Goal: Find specific page/section: Find specific page/section

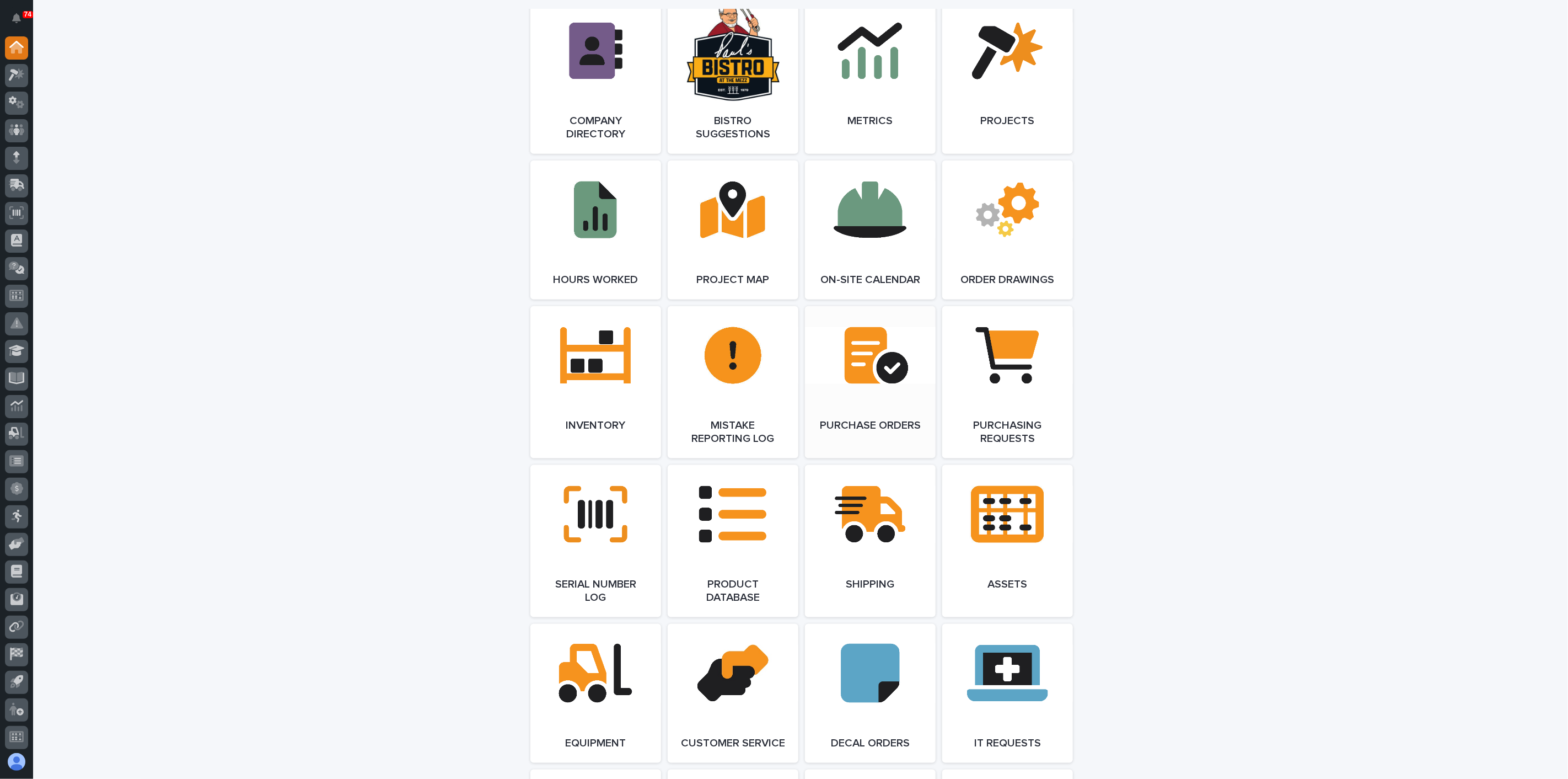
scroll to position [1042, 0]
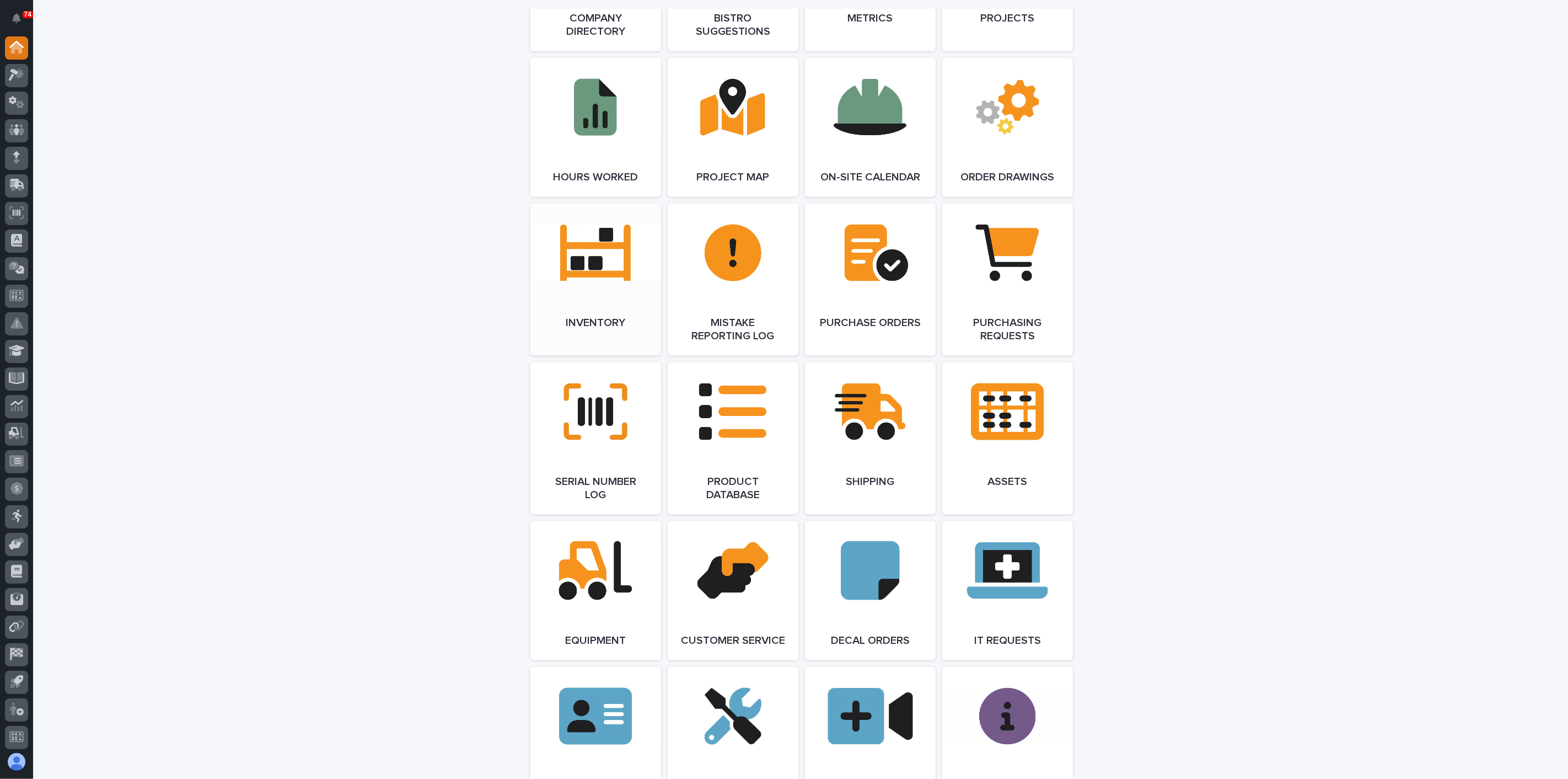
click at [591, 276] on span "Open Link" at bounding box center [596, 280] width 36 height 7
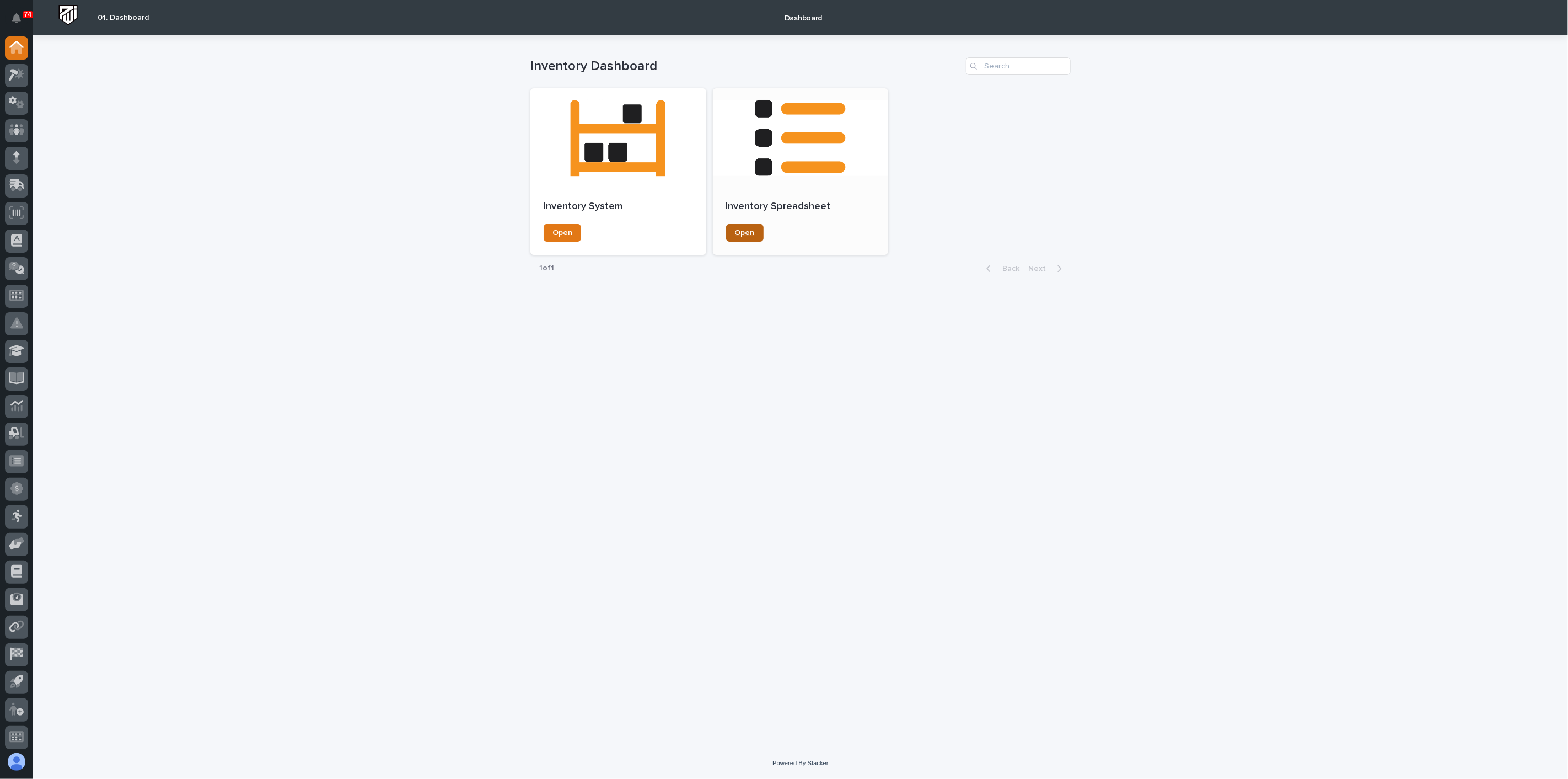
click at [746, 232] on span "Open" at bounding box center [745, 233] width 20 height 7
click at [18, 83] on div at bounding box center [16, 75] width 23 height 23
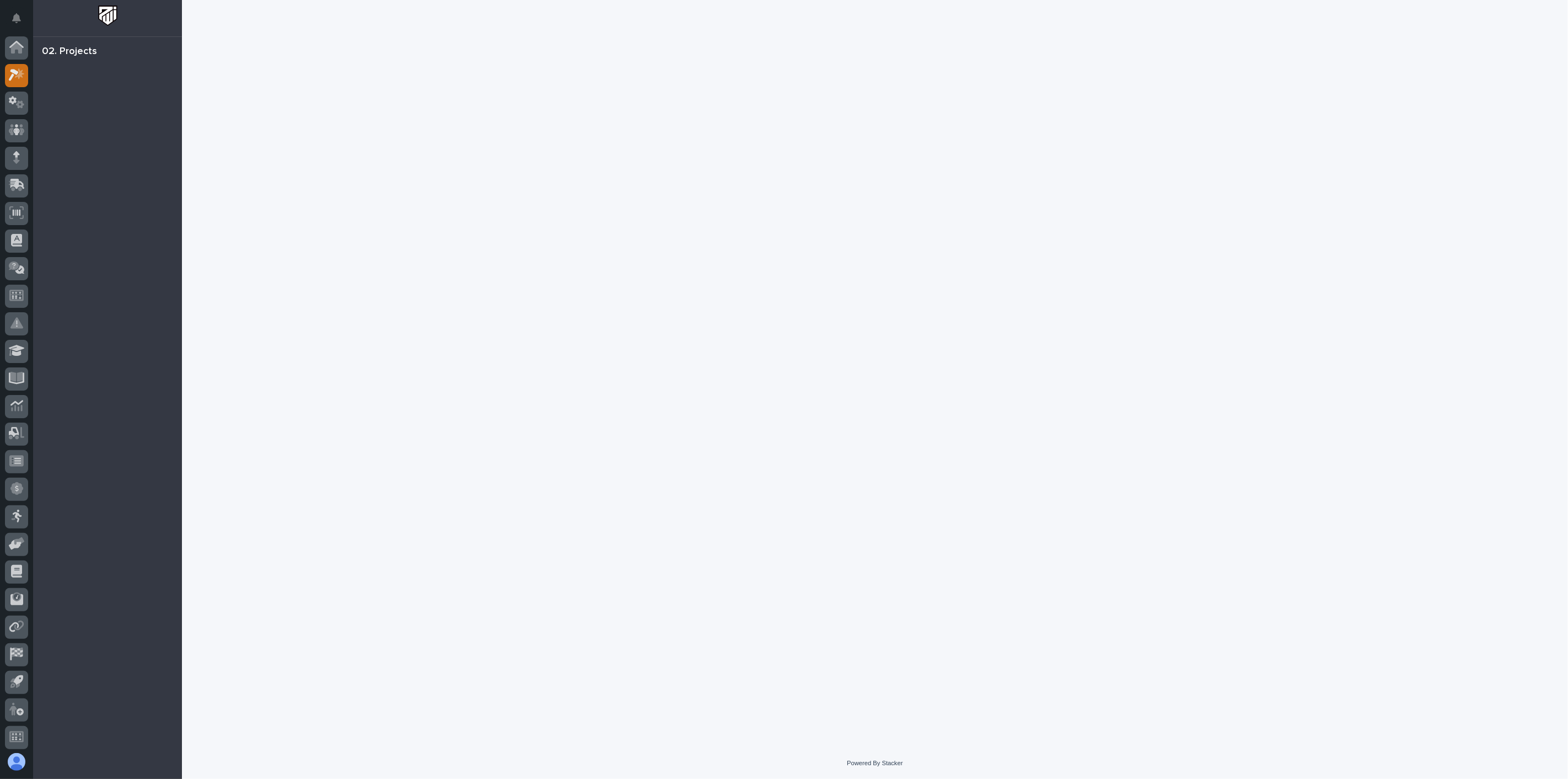
scroll to position [3, 0]
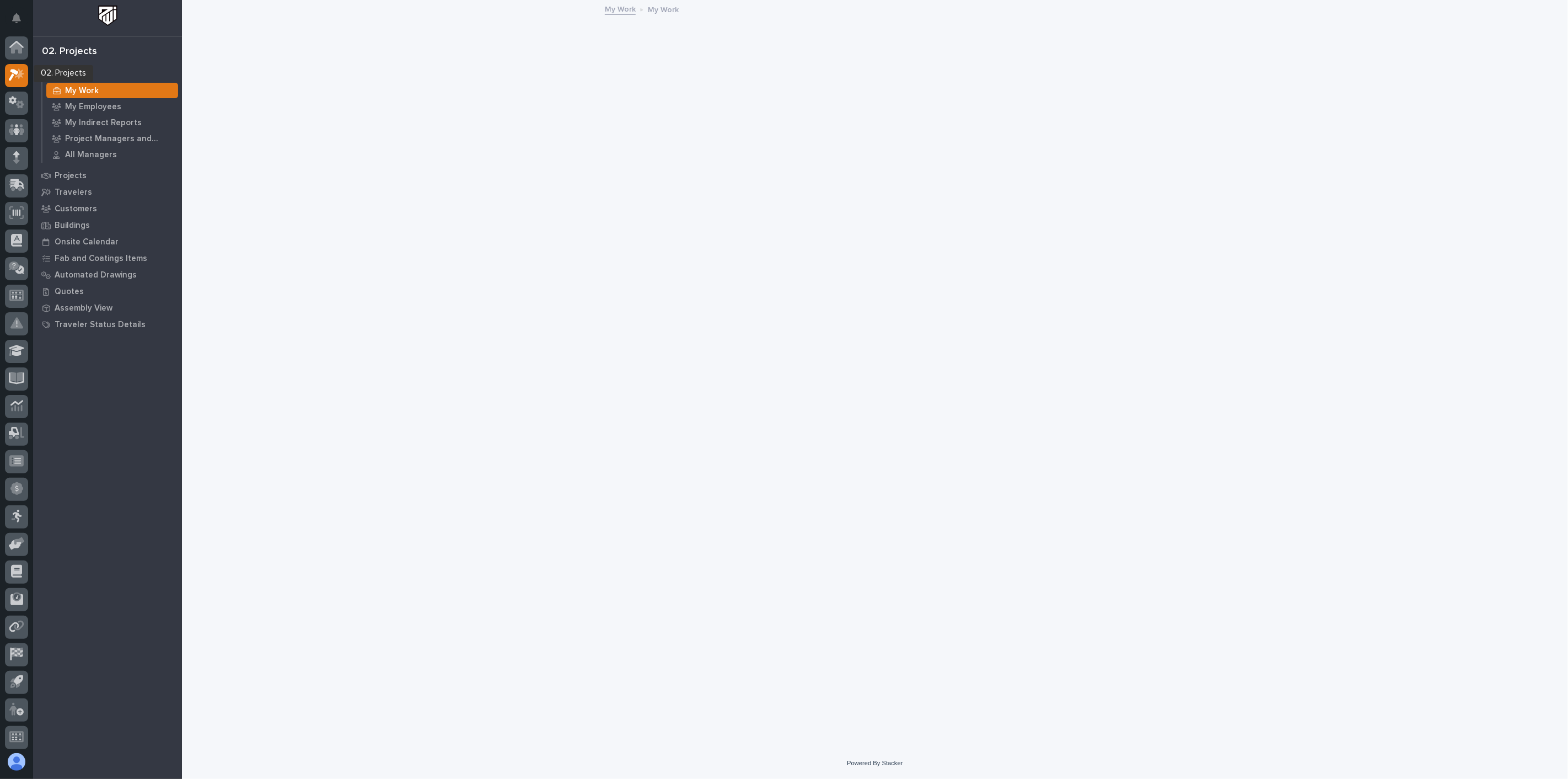
scroll to position [3, 0]
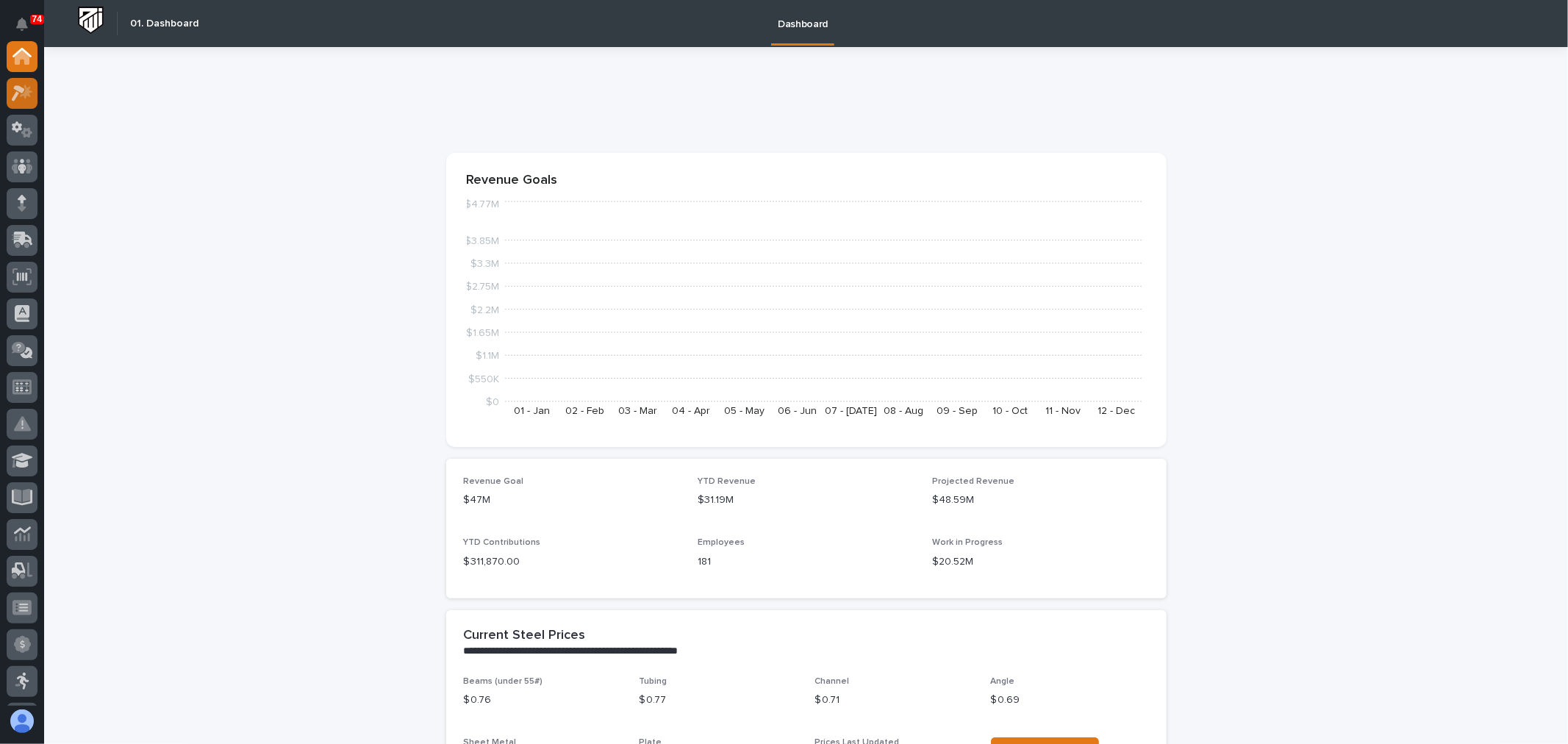
click at [30, 98] on icon at bounding box center [22, 92] width 21 height 17
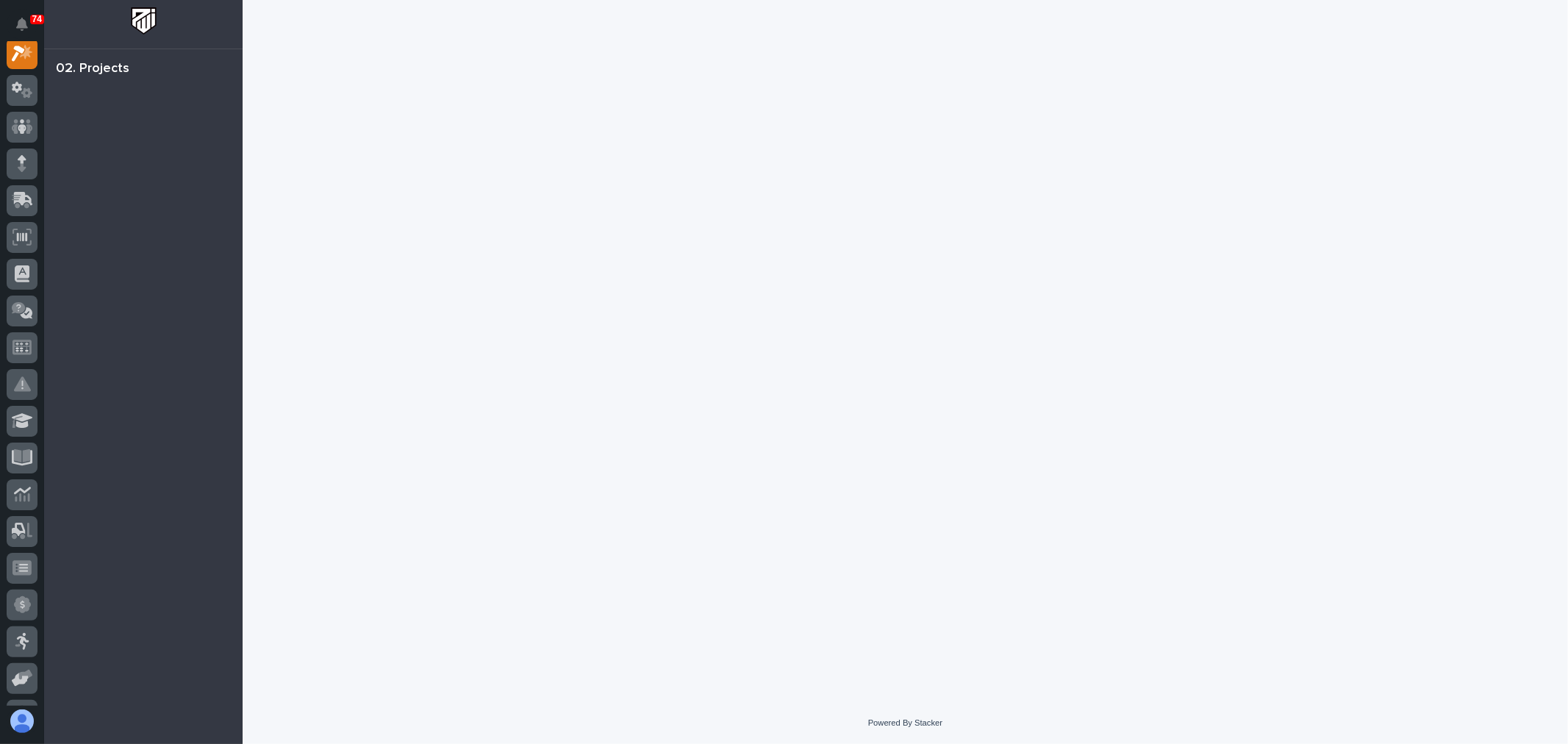
scroll to position [37, 0]
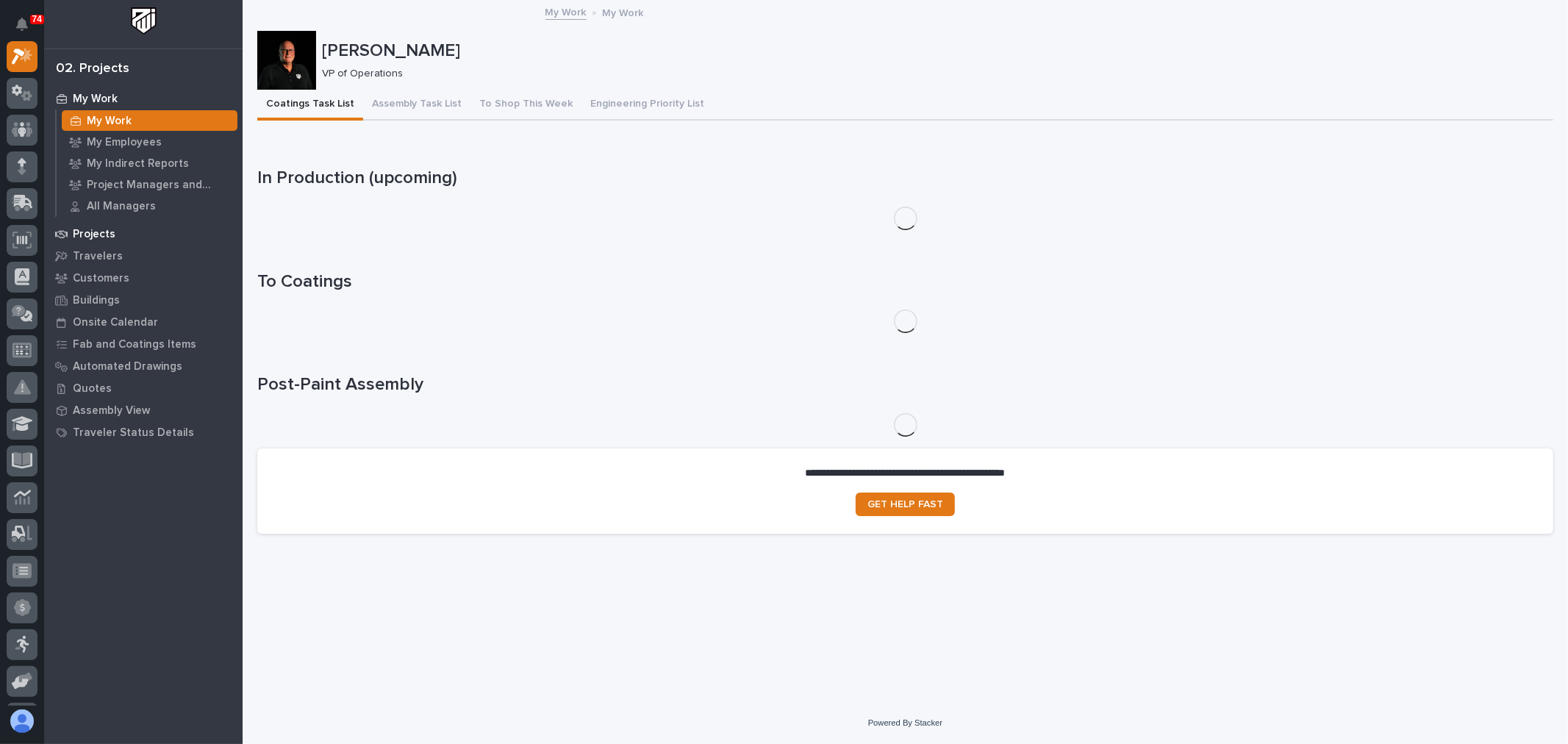
click at [101, 229] on p "Projects" at bounding box center [93, 234] width 43 height 13
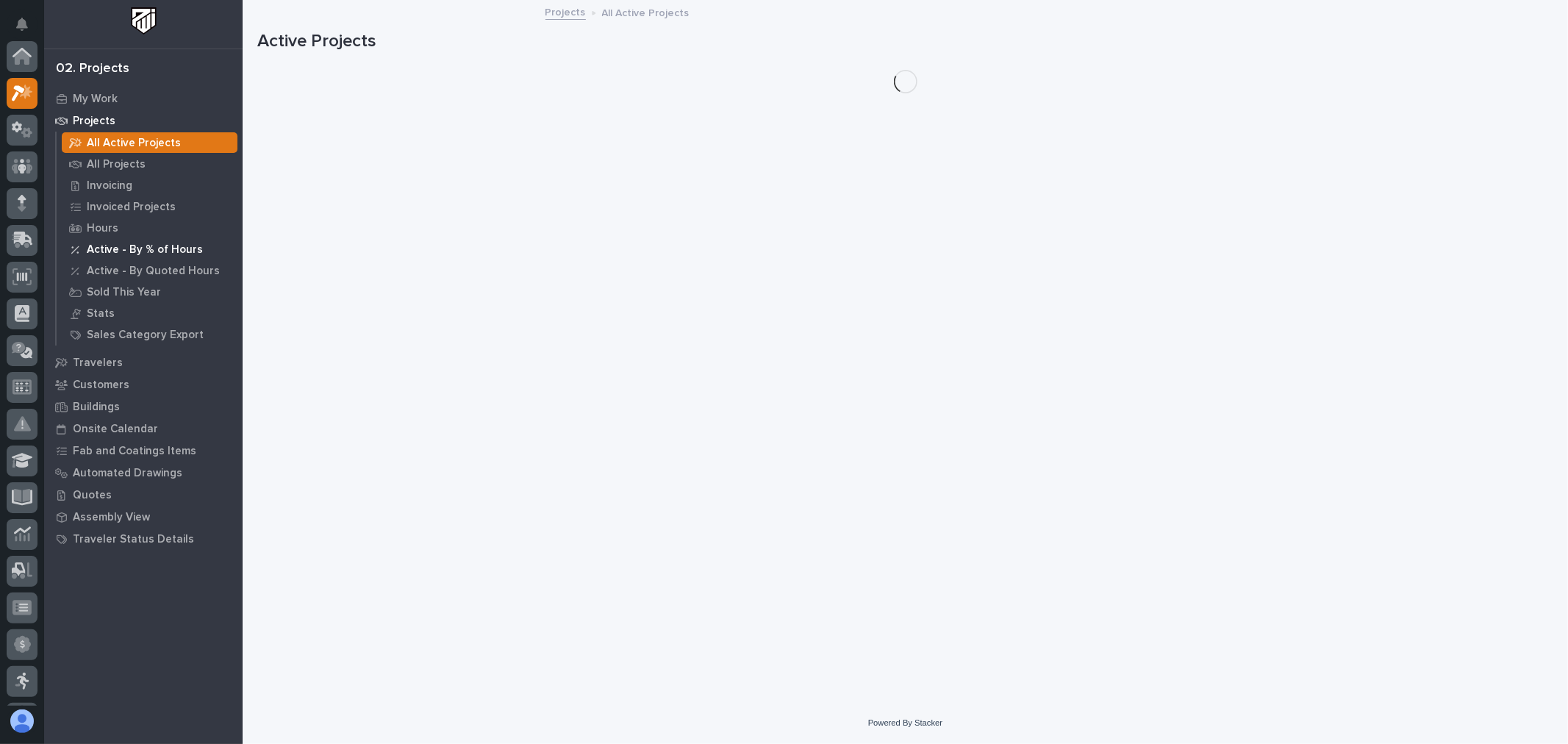
scroll to position [37, 0]
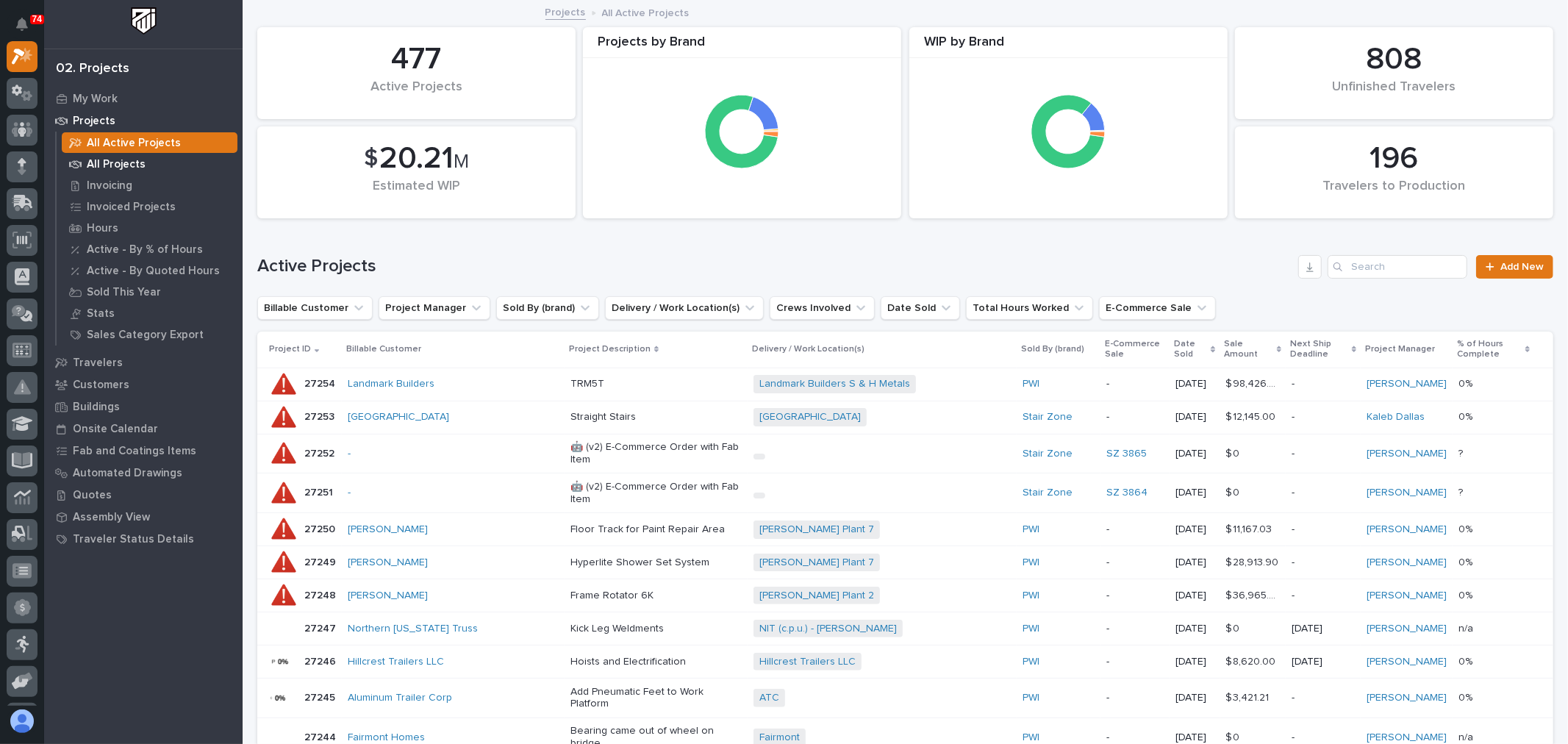
click at [118, 160] on p "All Projects" at bounding box center [115, 164] width 59 height 13
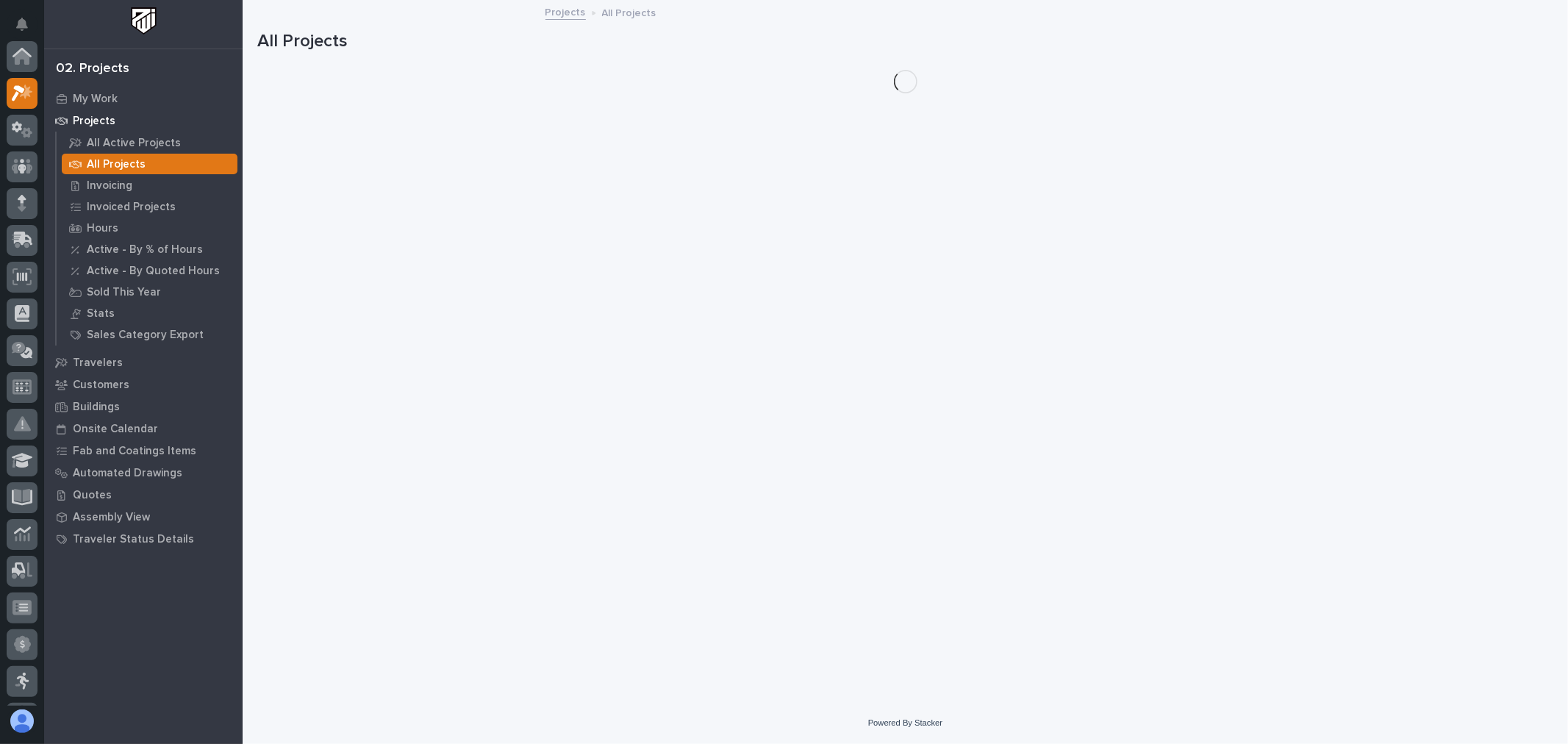
scroll to position [37, 0]
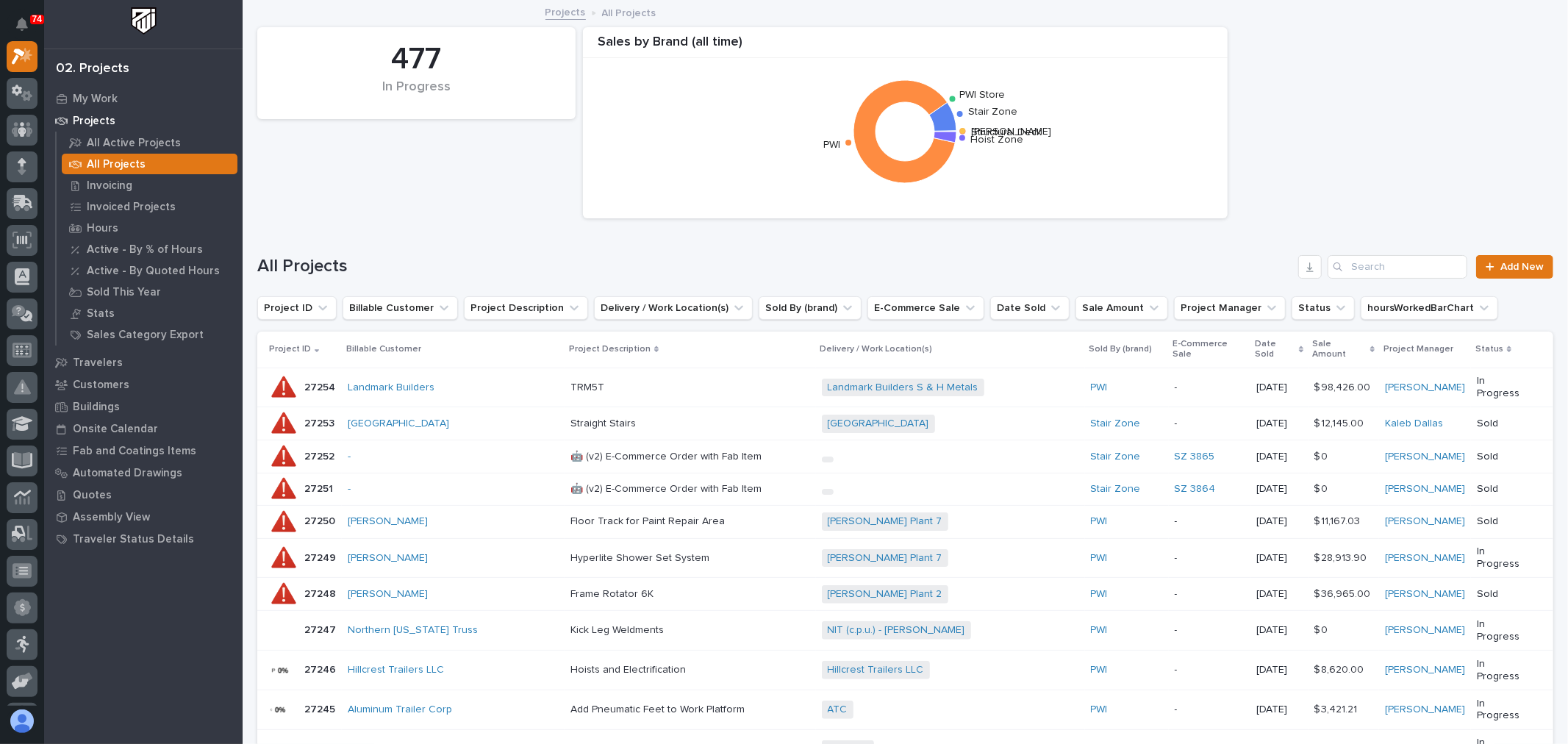
click at [76, 121] on p "Projects" at bounding box center [93, 121] width 43 height 13
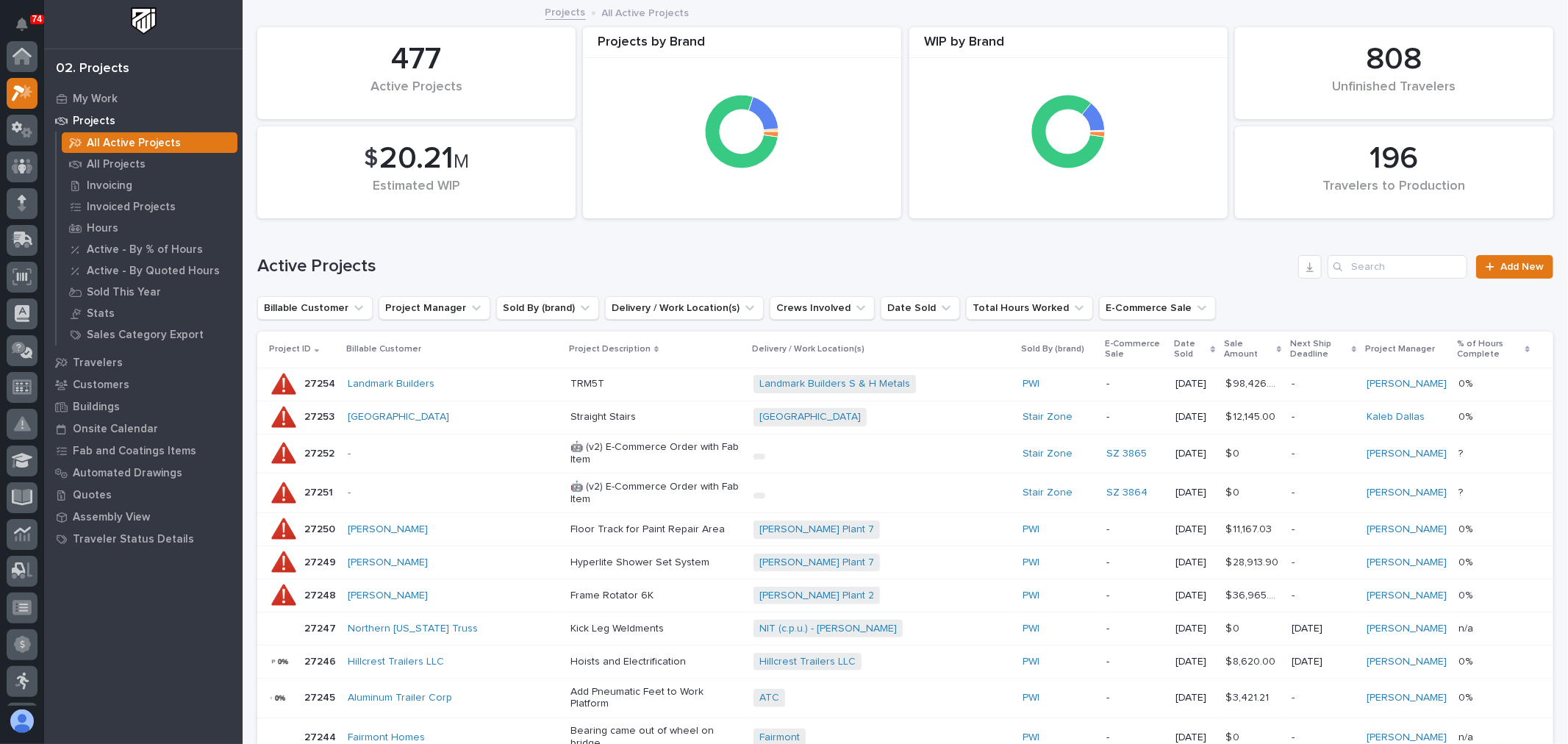
scroll to position [37, 0]
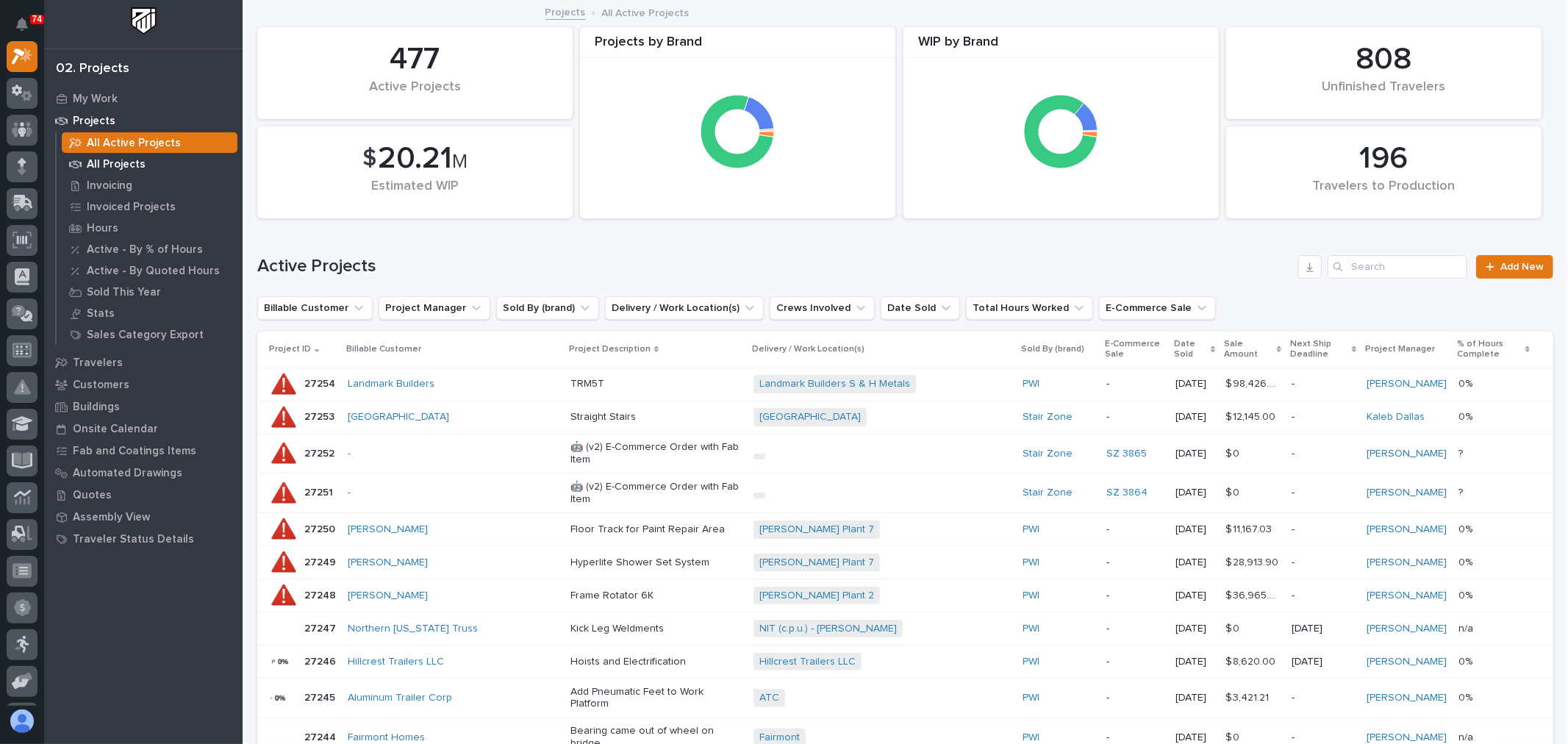
click at [141, 162] on p "All Projects" at bounding box center [115, 164] width 59 height 13
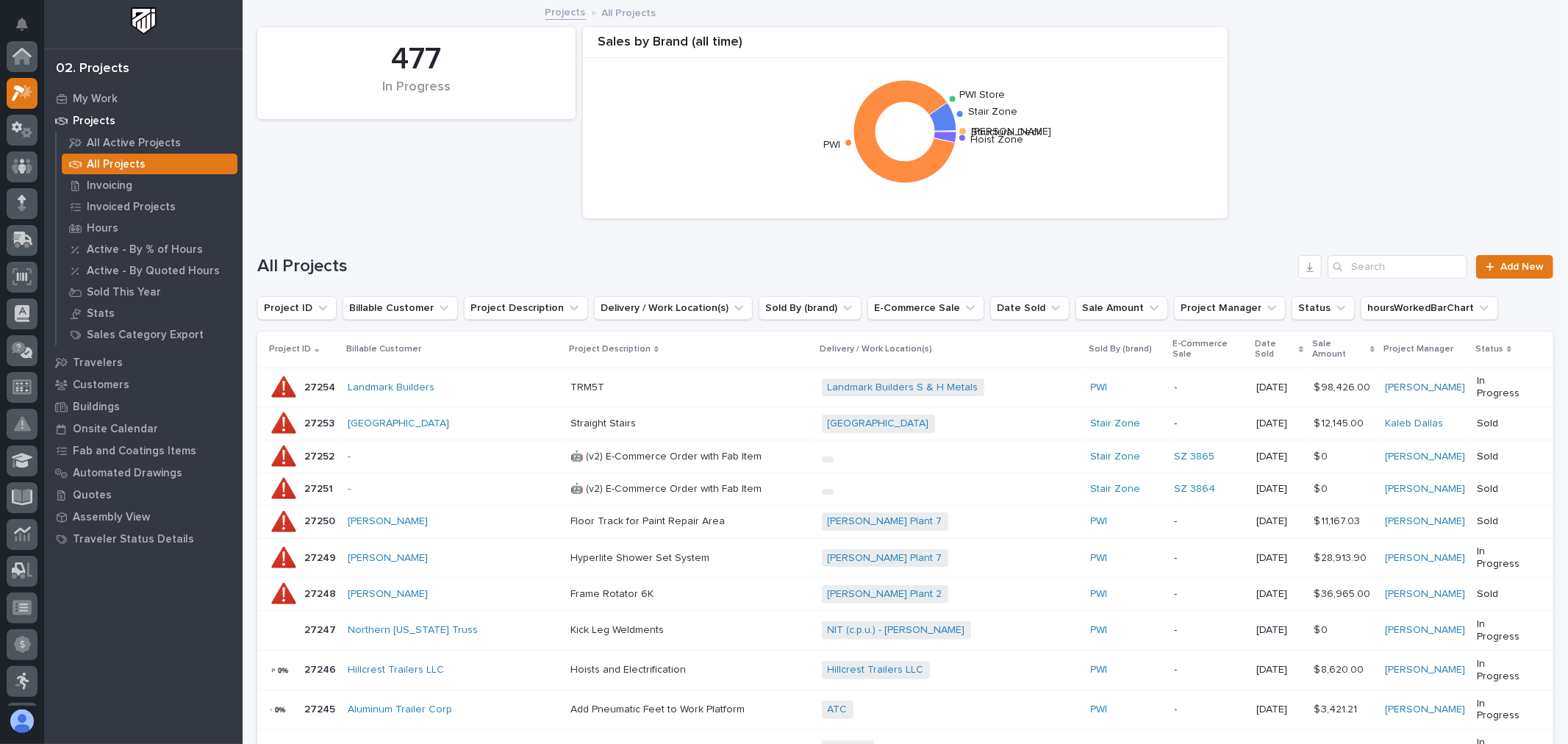
scroll to position [37, 0]
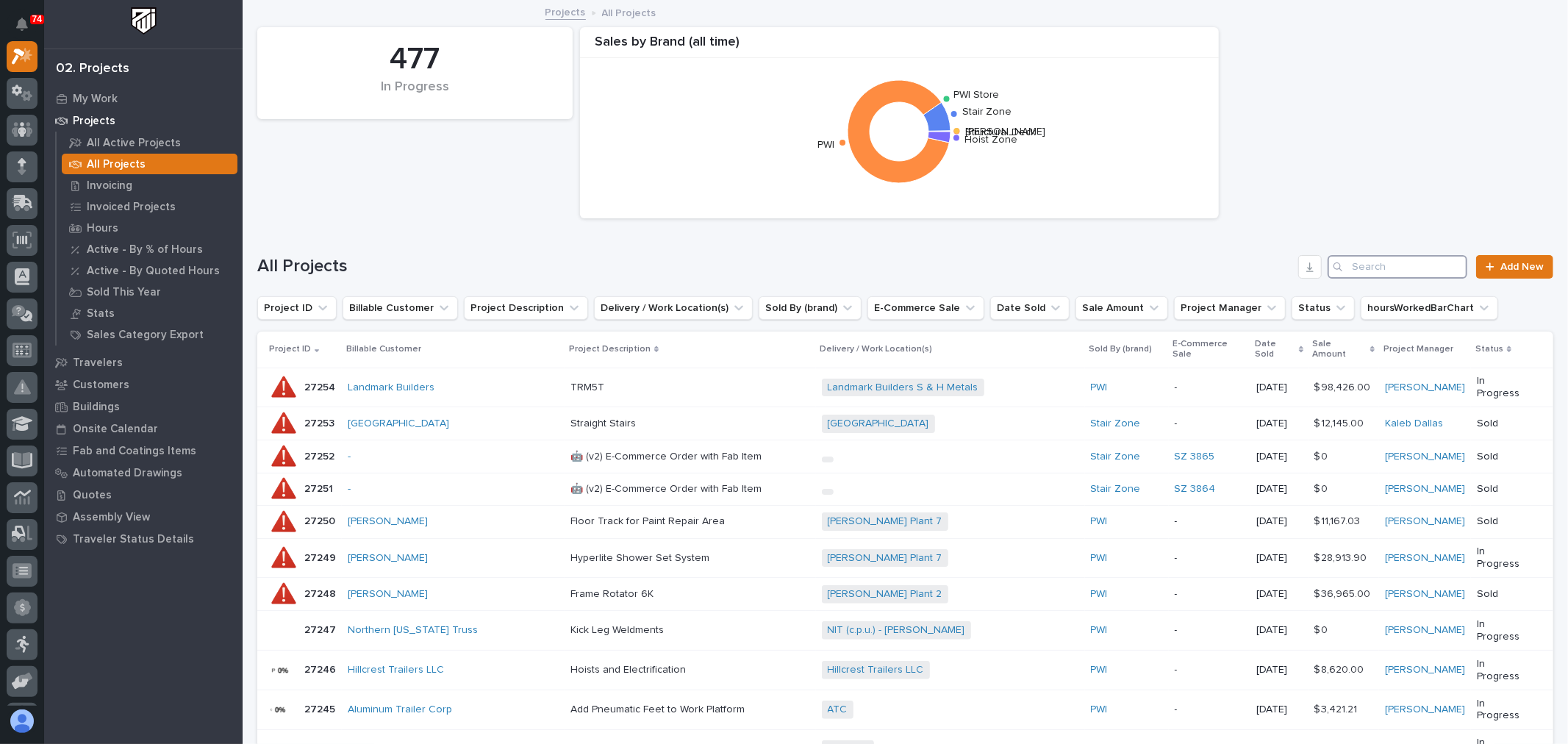
click at [1363, 263] on input "Search" at bounding box center [1397, 267] width 140 height 24
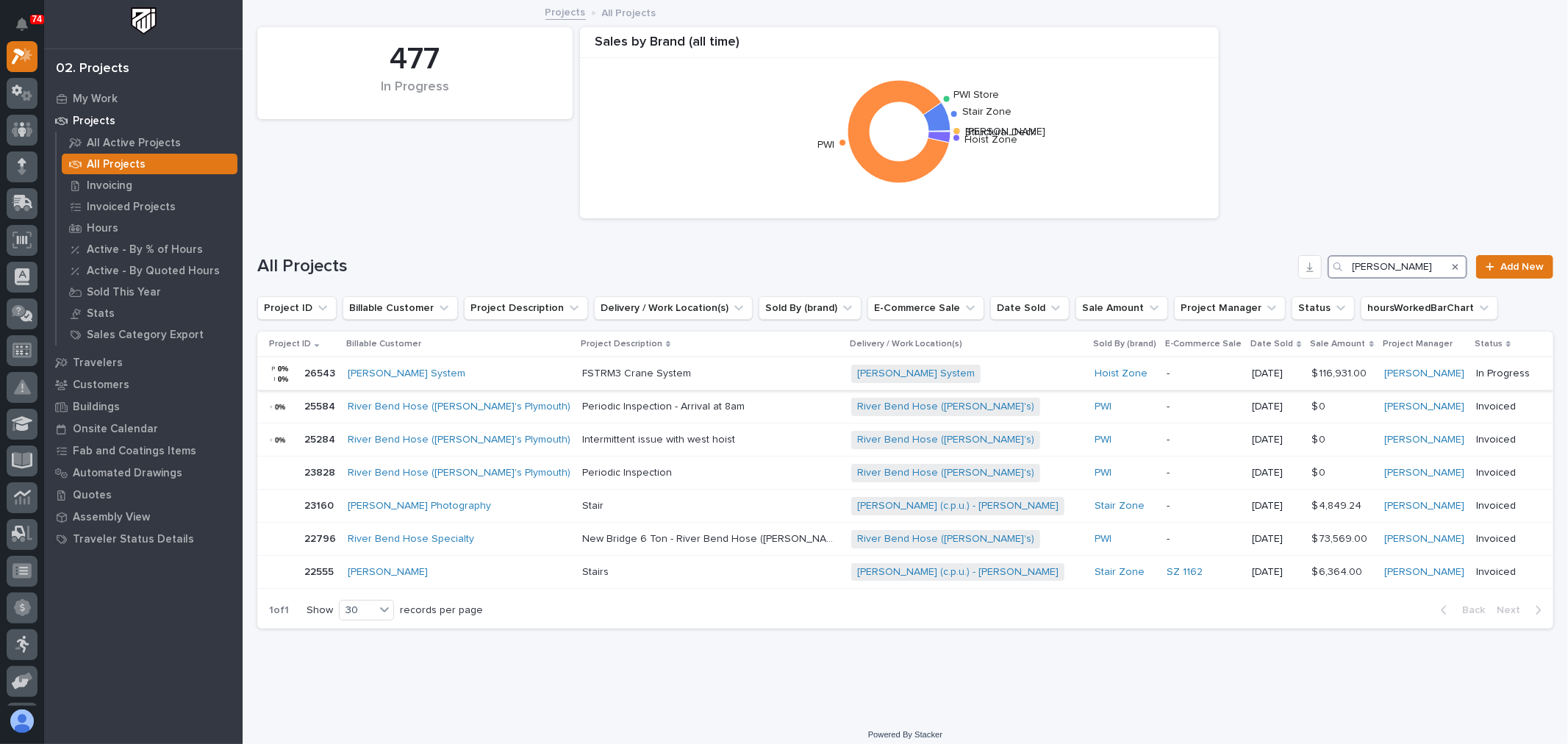
type input "[PERSON_NAME]"
click at [473, 373] on div "[PERSON_NAME] System" at bounding box center [459, 374] width 223 height 13
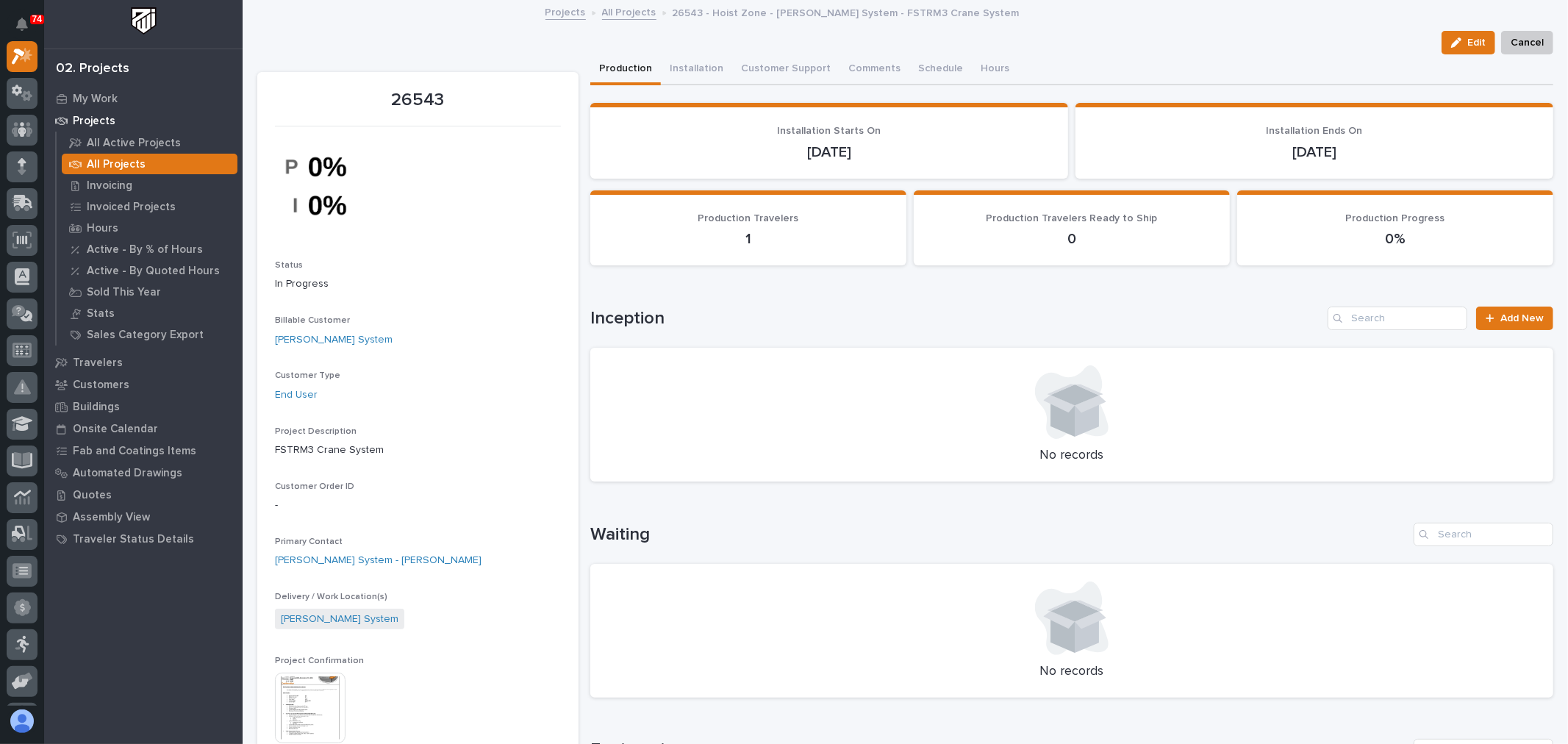
click at [331, 702] on img at bounding box center [309, 707] width 70 height 70
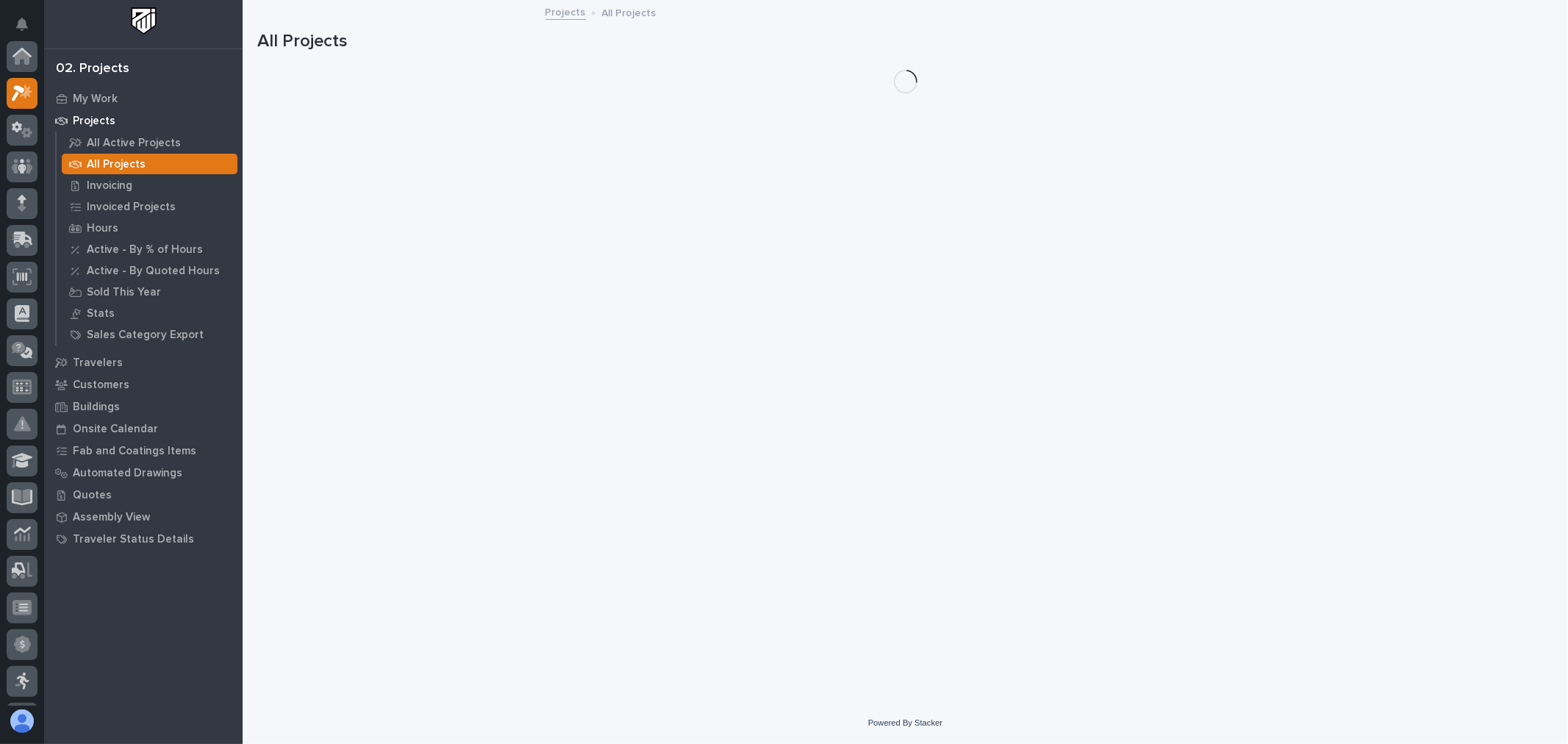
scroll to position [40, 0]
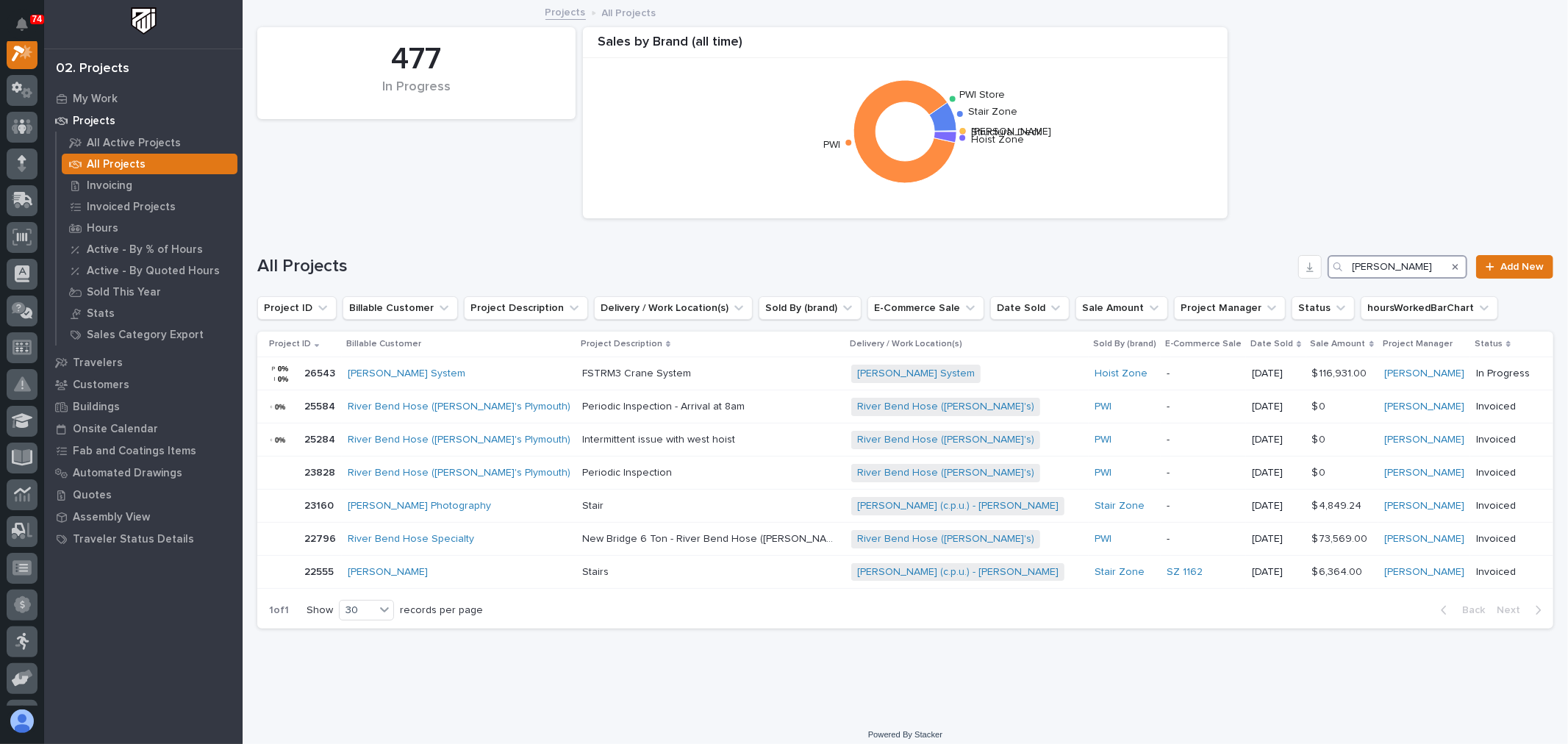
drag, startPoint x: 1417, startPoint y: 262, endPoint x: 1335, endPoint y: 263, distance: 82.0
click at [1335, 263] on div "[PERSON_NAME]" at bounding box center [1397, 267] width 140 height 24
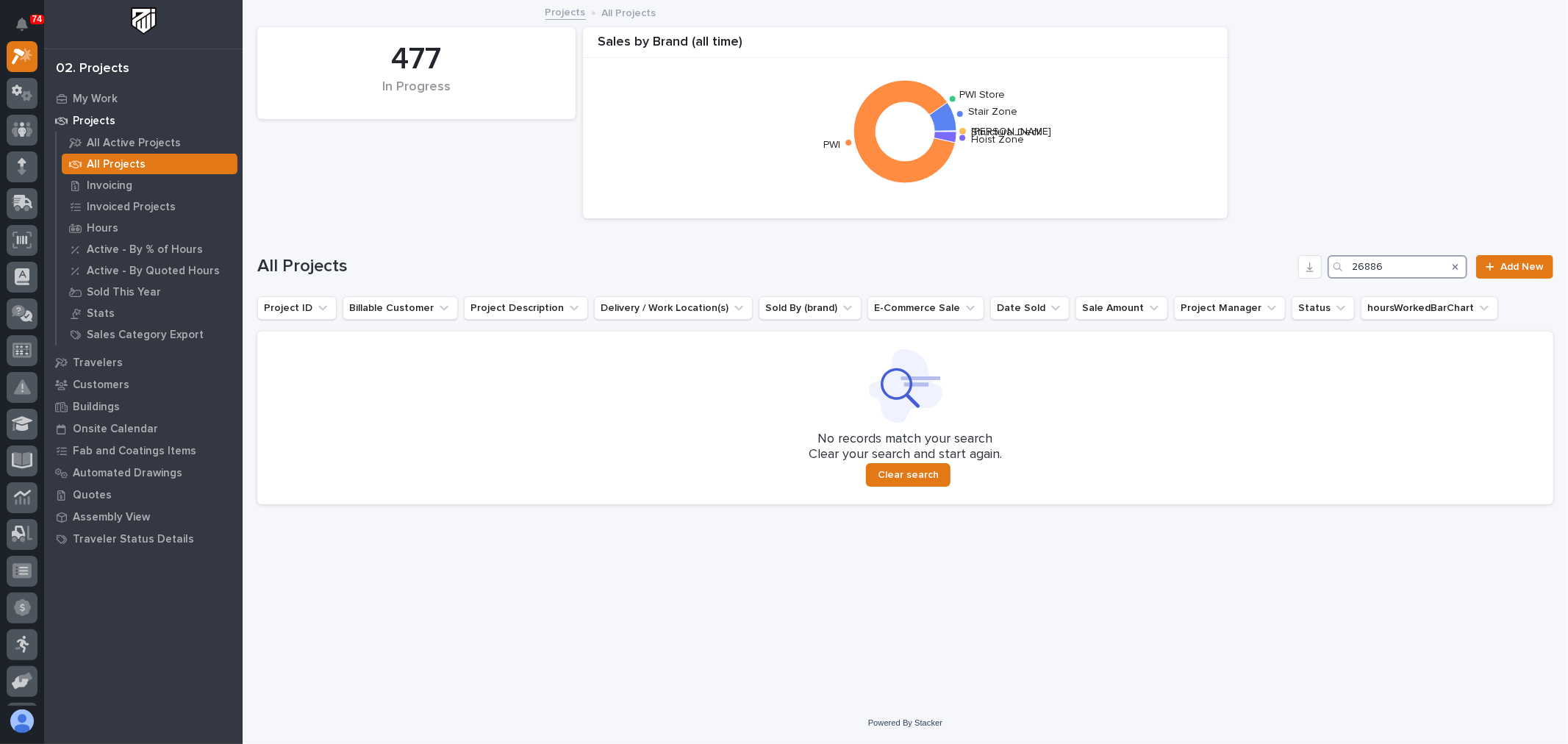
click at [1369, 266] on input "26886" at bounding box center [1397, 267] width 140 height 24
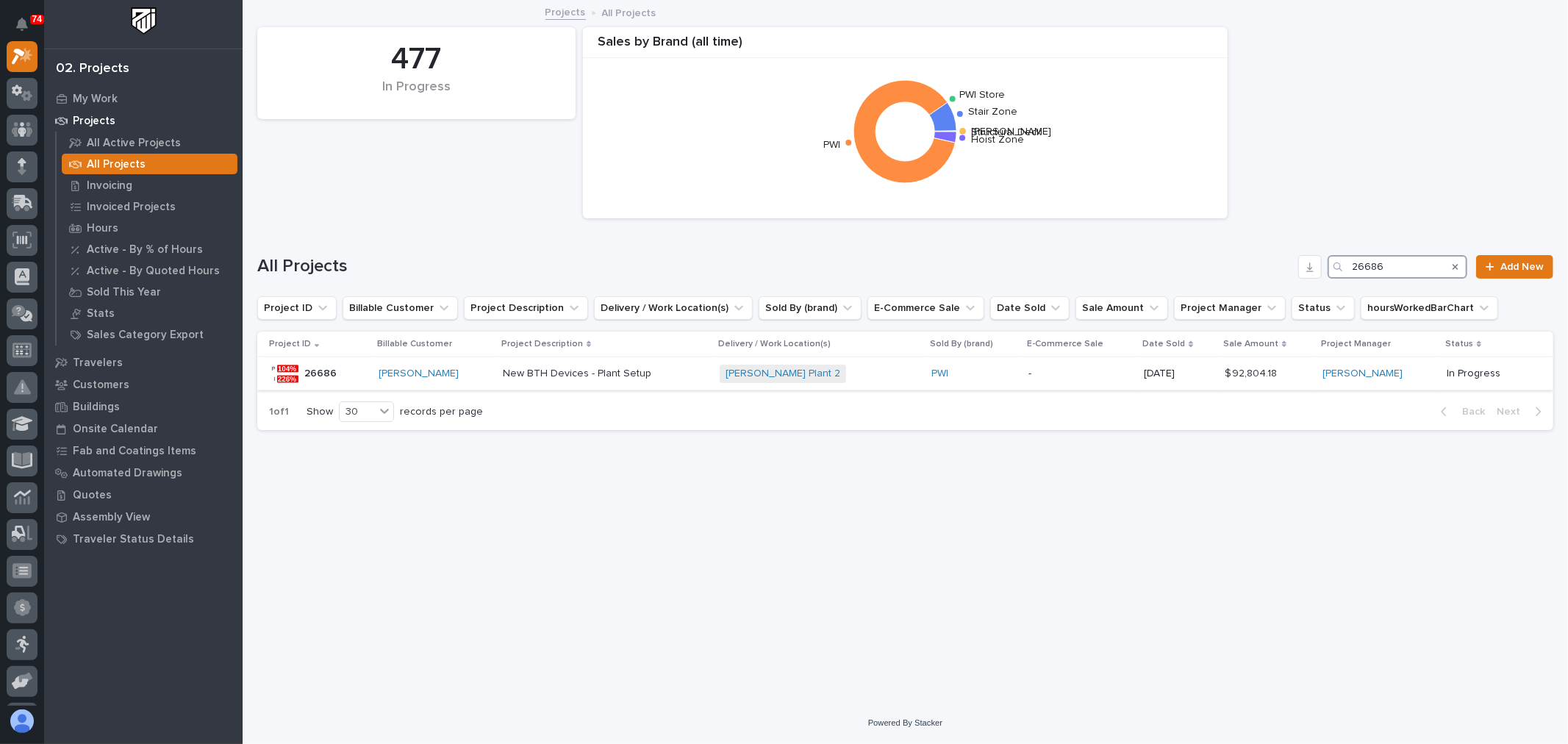
type input "26686"
click at [669, 371] on p at bounding box center [605, 374] width 205 height 13
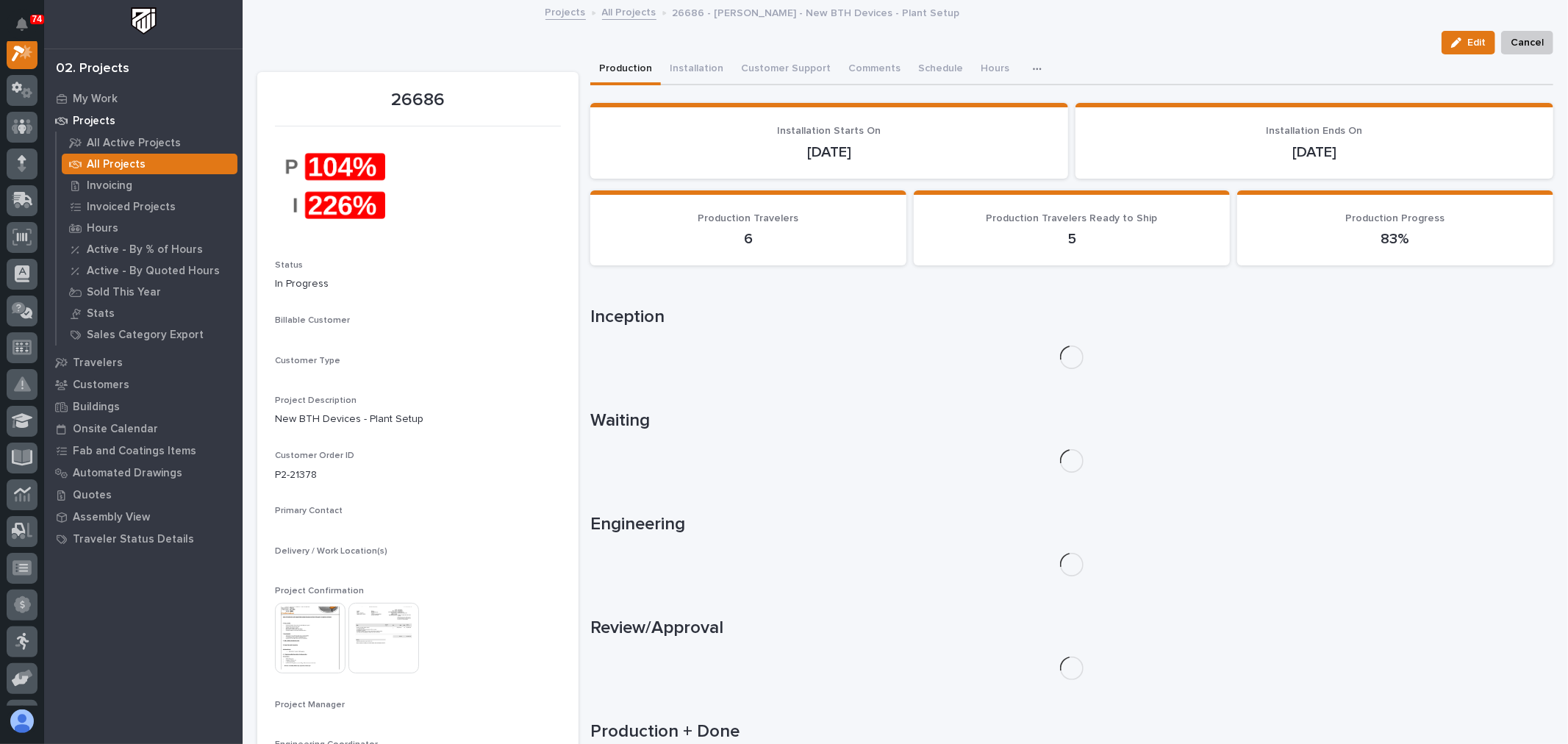
scroll to position [37, 0]
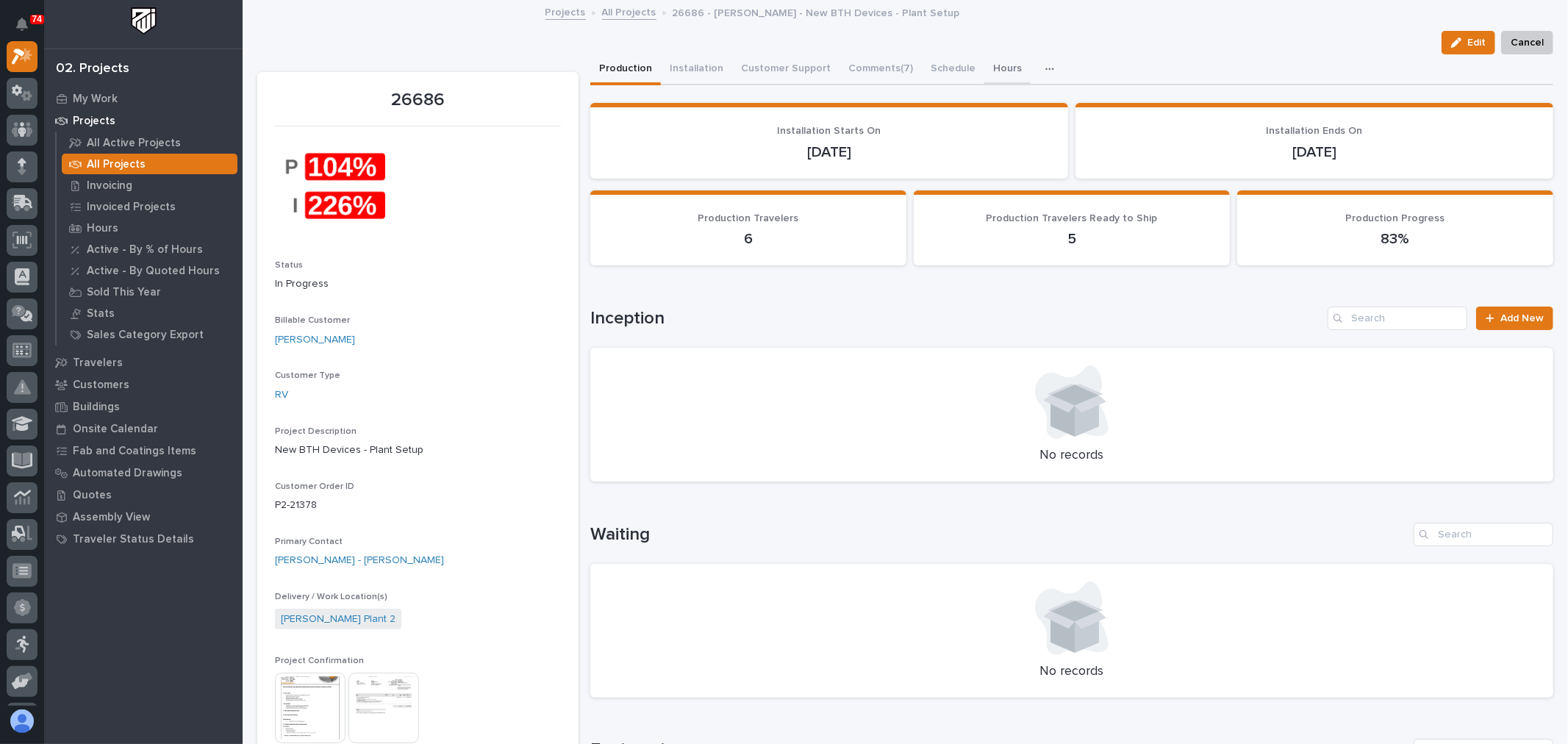
click at [985, 66] on button "Hours" at bounding box center [1008, 69] width 47 height 31
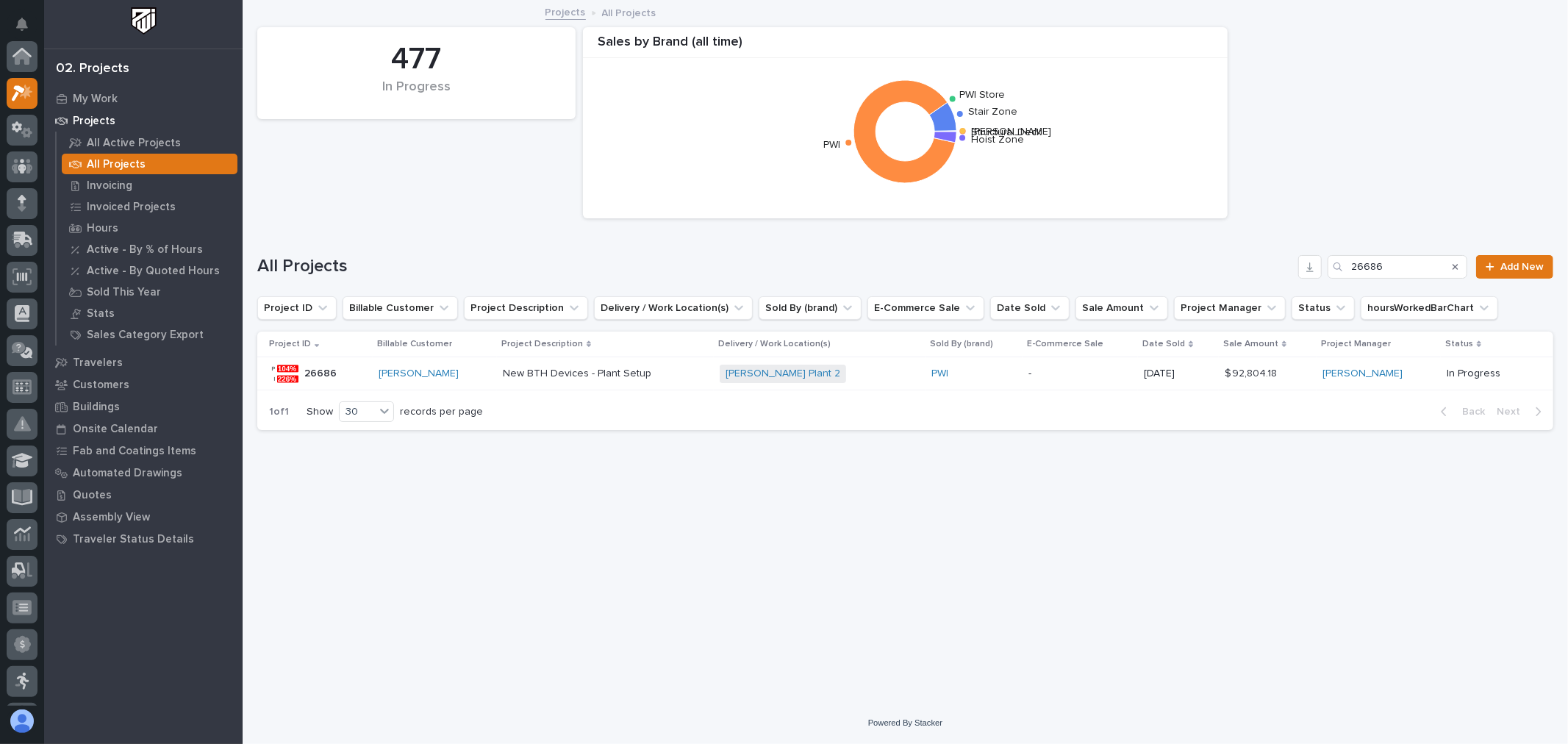
scroll to position [40, 0]
click at [1404, 269] on input "26686" at bounding box center [1397, 267] width 140 height 24
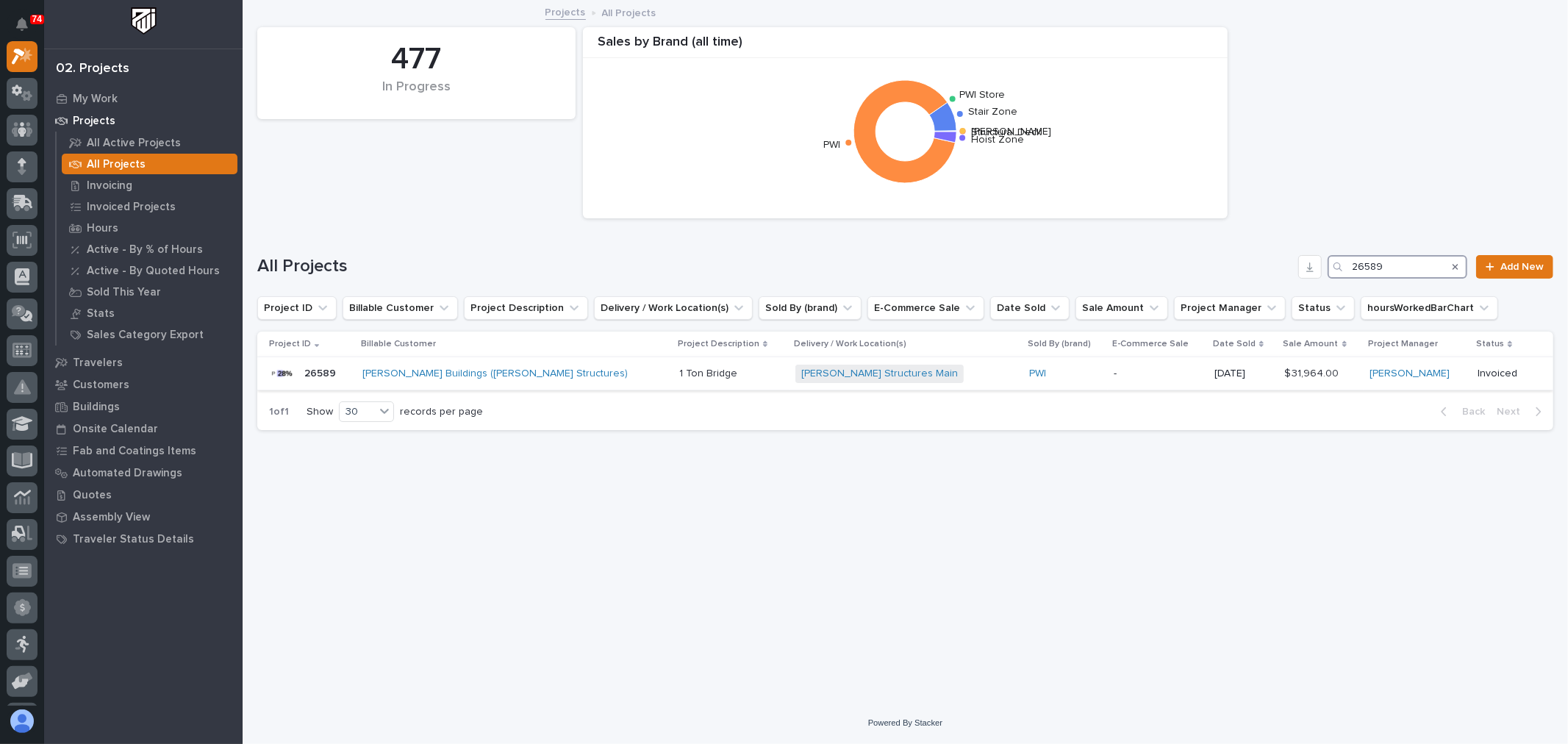
type input "26589"
click at [909, 373] on div "[PERSON_NAME] Structures Main + 0" at bounding box center [906, 374] width 222 height 19
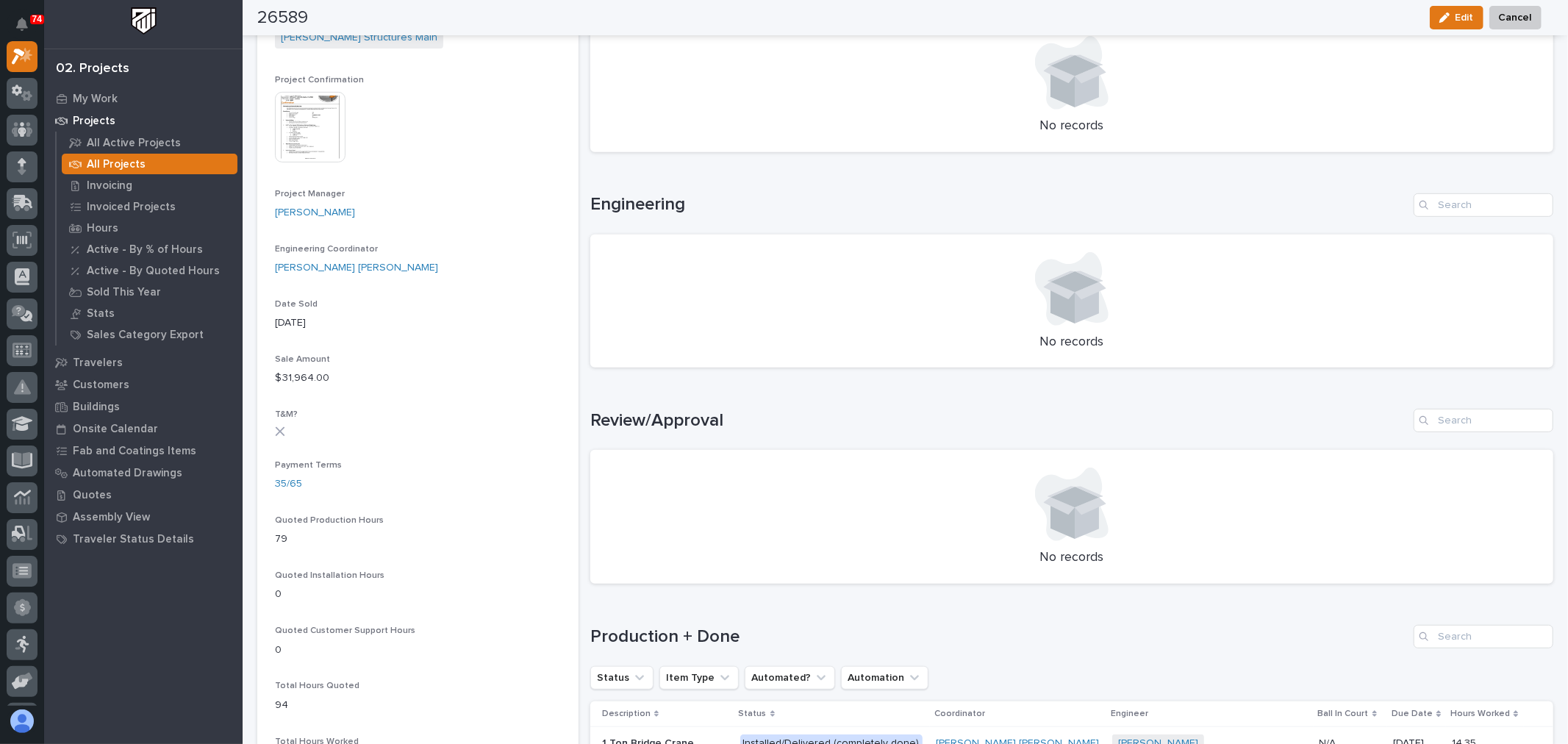
scroll to position [408, 0]
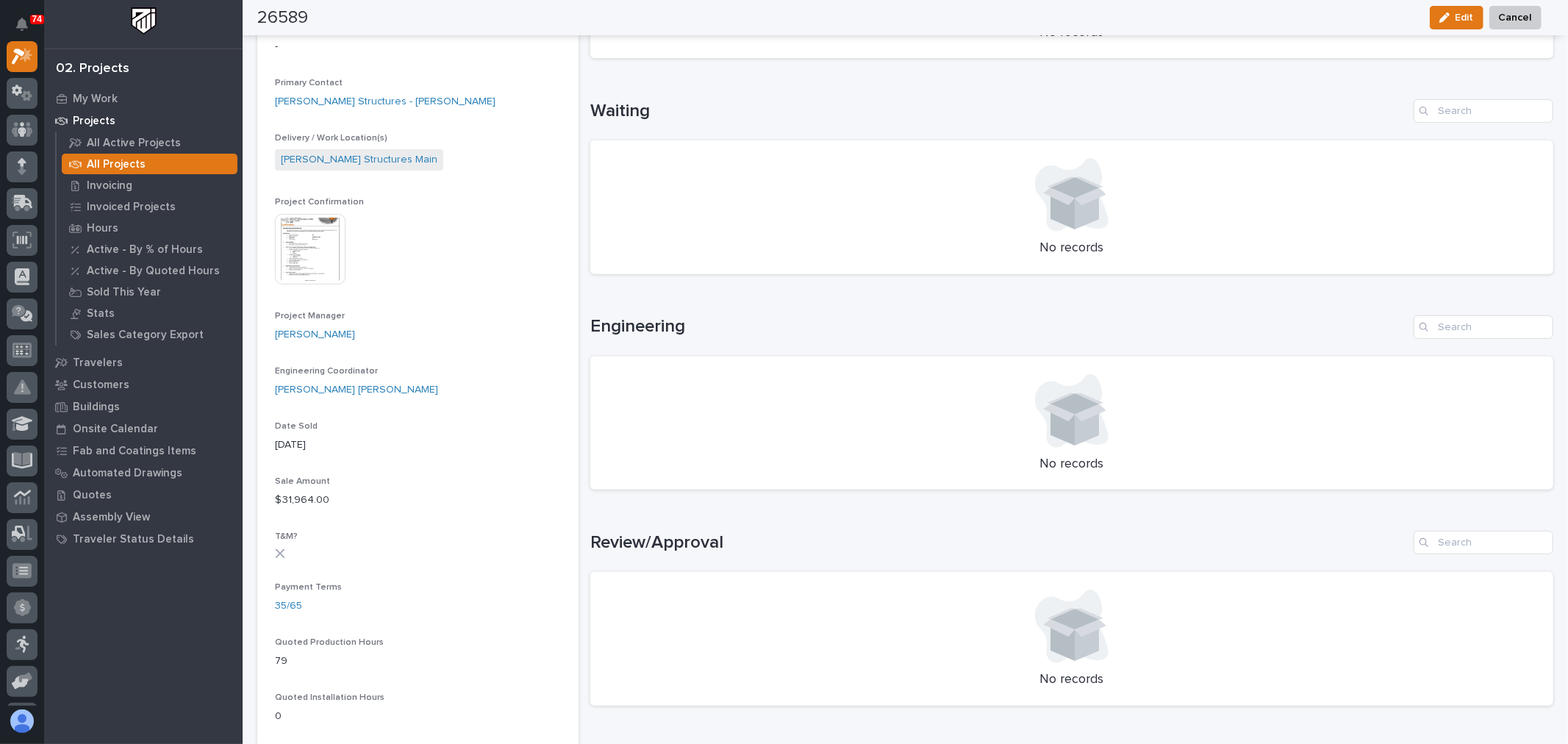
click at [316, 251] on img at bounding box center [309, 249] width 70 height 70
